Goal: Navigation & Orientation: Go to known website

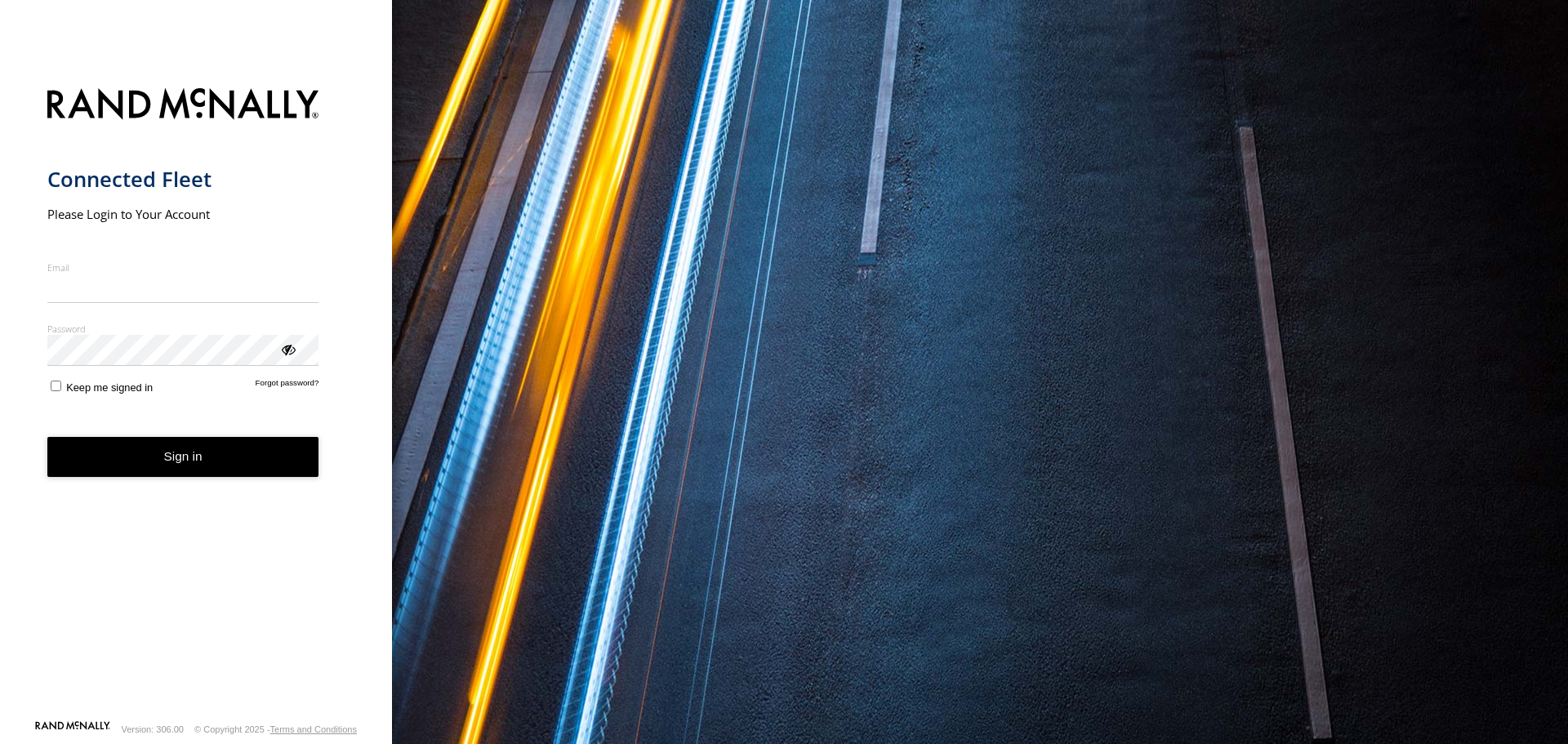
type input "**********"
click at [206, 465] on button "Sign in" at bounding box center [182, 457] width 271 height 40
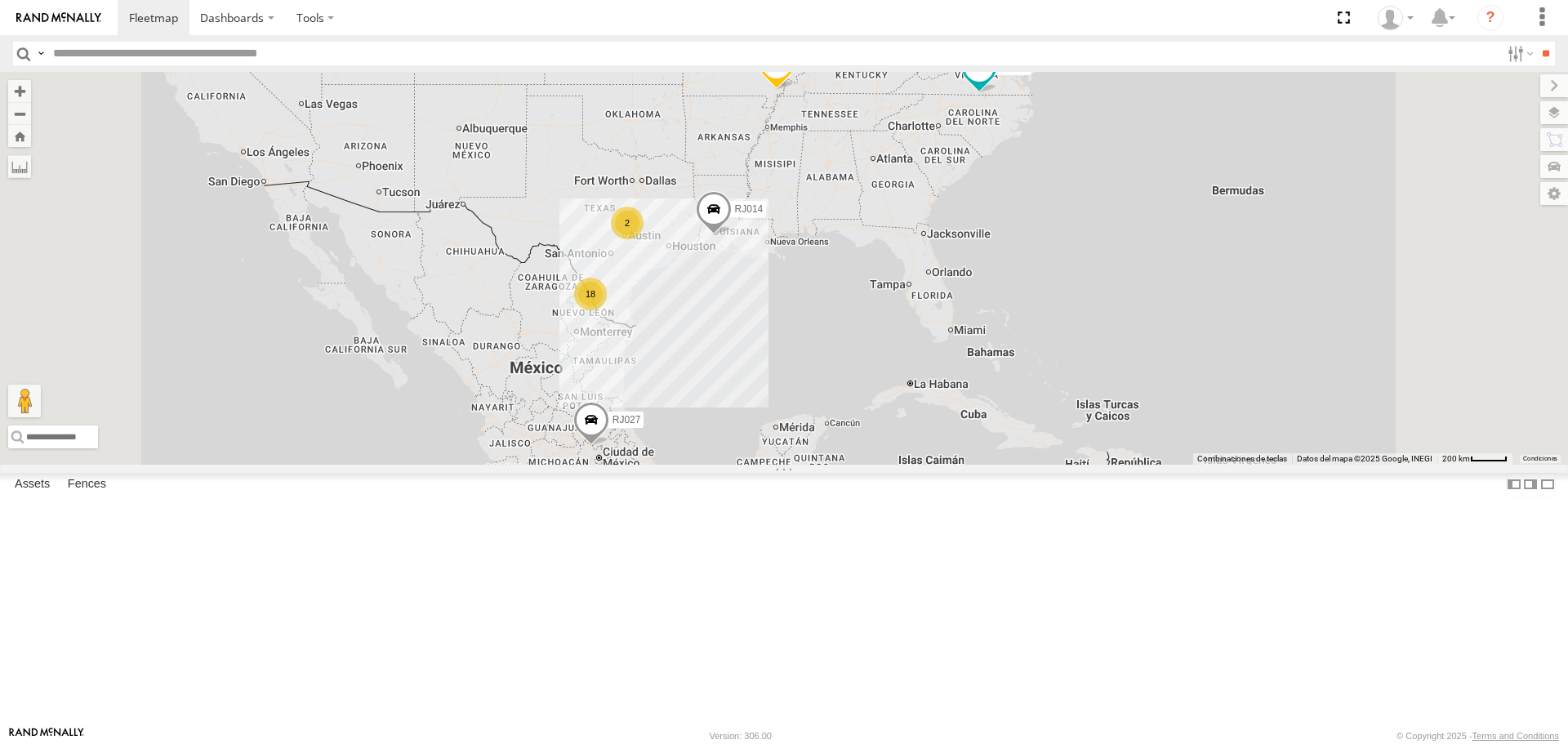
click at [0, 0] on span at bounding box center [0, 0] width 0 height 0
